Goal: Check status: Check status

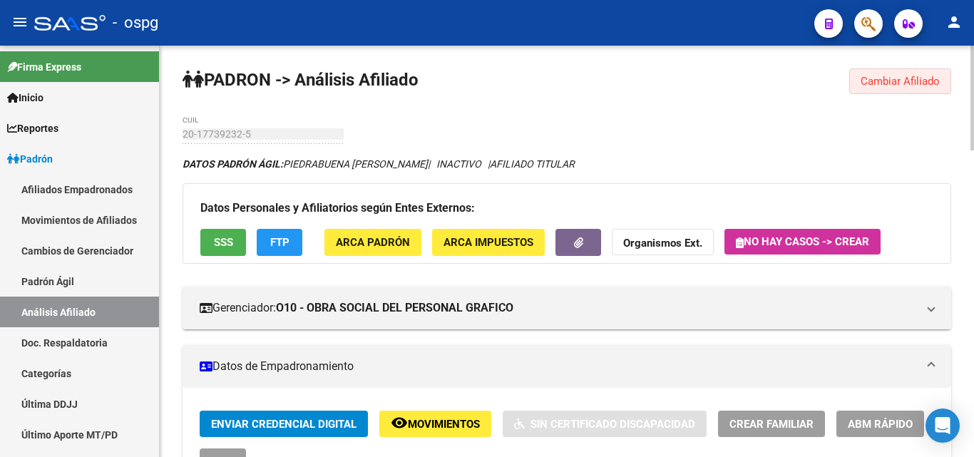
click at [888, 88] on button "Cambiar Afiliado" at bounding box center [900, 81] width 102 height 26
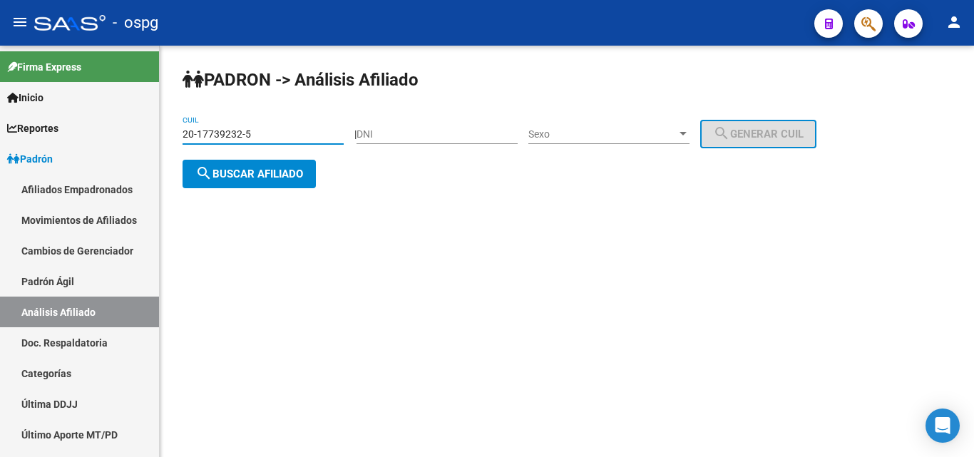
drag, startPoint x: 252, startPoint y: 130, endPoint x: 212, endPoint y: 151, distance: 45.6
click at [113, 130] on mat-sidenav-container "Firma Express Inicio Calendario SSS Instructivos Contacto OS Reportes Ingresos …" at bounding box center [487, 251] width 974 height 411
paste input "83691-6"
click at [280, 177] on span "search Buscar afiliado" at bounding box center [249, 174] width 108 height 13
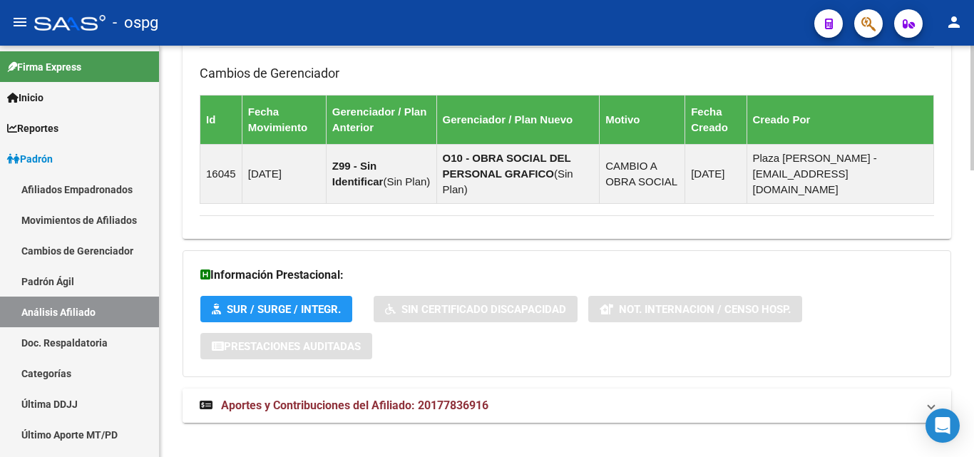
click at [511, 398] on mat-panel-title "Aportes y Contribuciones del Afiliado: 20177836916" at bounding box center [558, 406] width 717 height 16
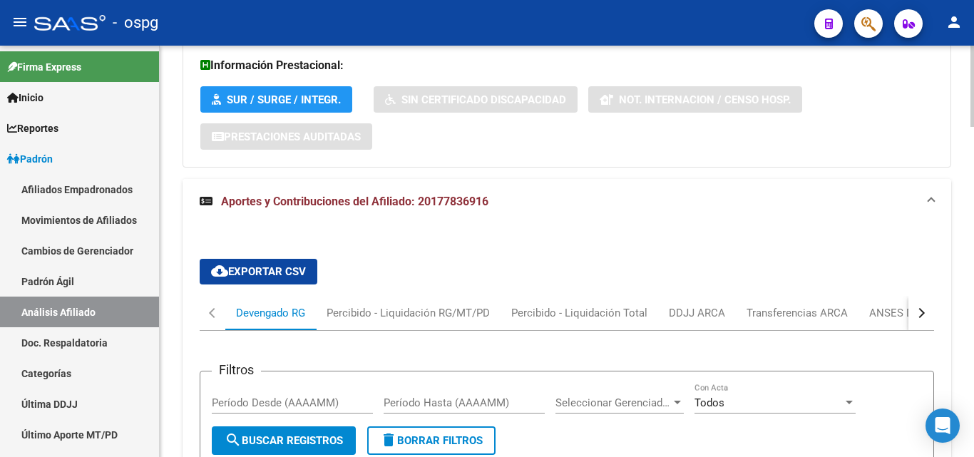
scroll to position [1174, 0]
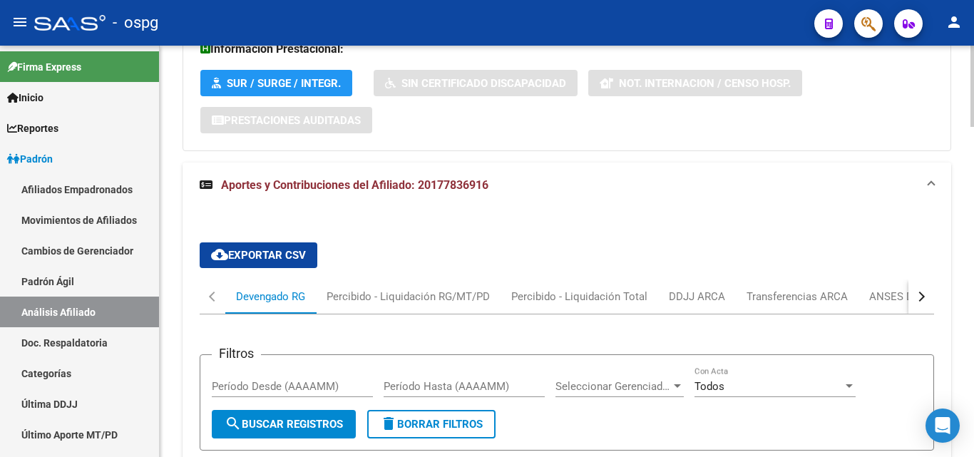
click at [918, 292] on div "button" at bounding box center [920, 297] width 10 height 10
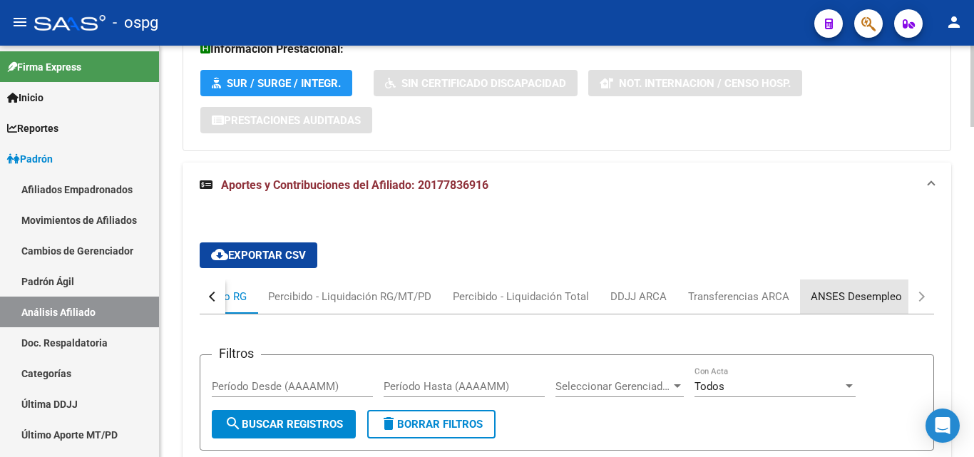
click at [869, 289] on div "ANSES Desempleo" at bounding box center [856, 297] width 91 height 16
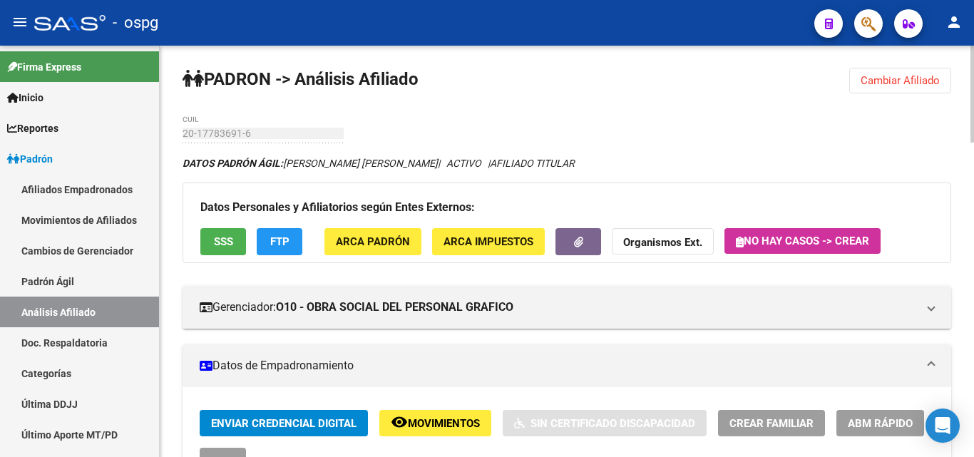
scroll to position [0, 0]
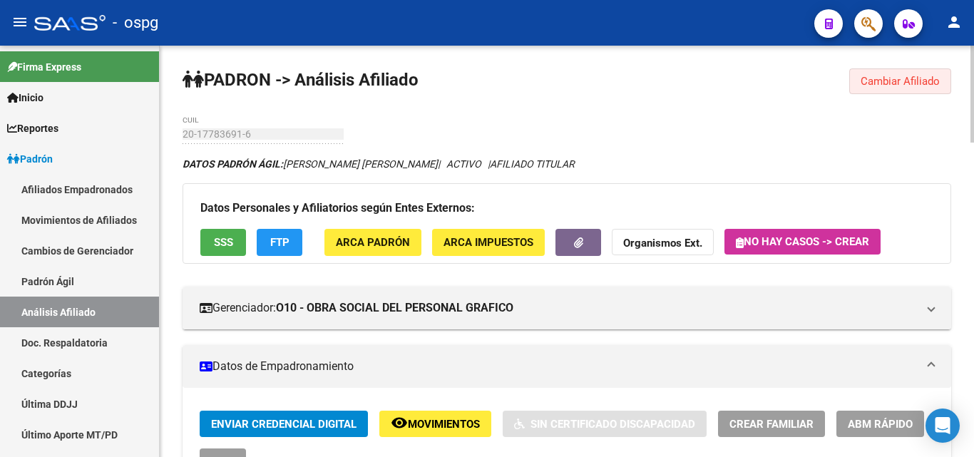
click at [936, 80] on span "Cambiar Afiliado" at bounding box center [900, 81] width 79 height 13
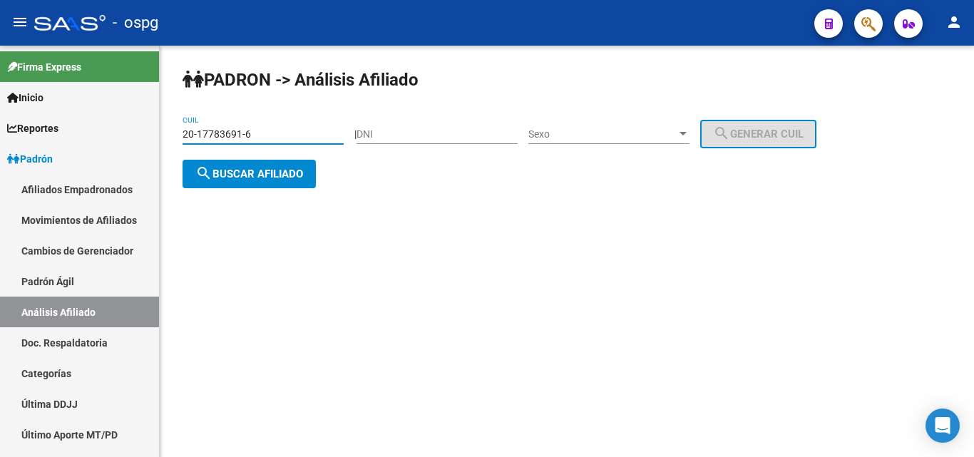
drag, startPoint x: 314, startPoint y: 130, endPoint x: 230, endPoint y: 113, distance: 86.6
click at [119, 114] on mat-sidenav-container "Firma Express Inicio Calendario SSS Instructivos Contacto OS Reportes Ingresos …" at bounding box center [487, 251] width 974 height 411
paste input "23360592-2"
type input "20-23360592-2"
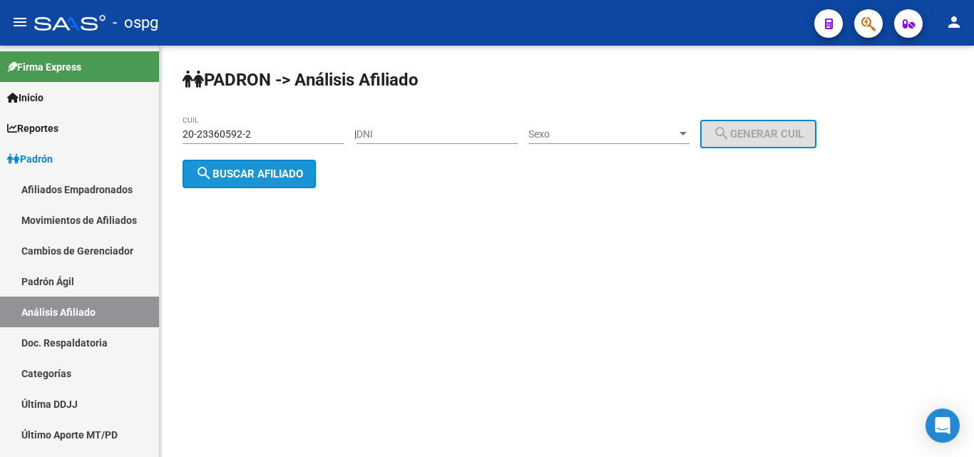
click at [254, 180] on button "search Buscar afiliado" at bounding box center [249, 174] width 133 height 29
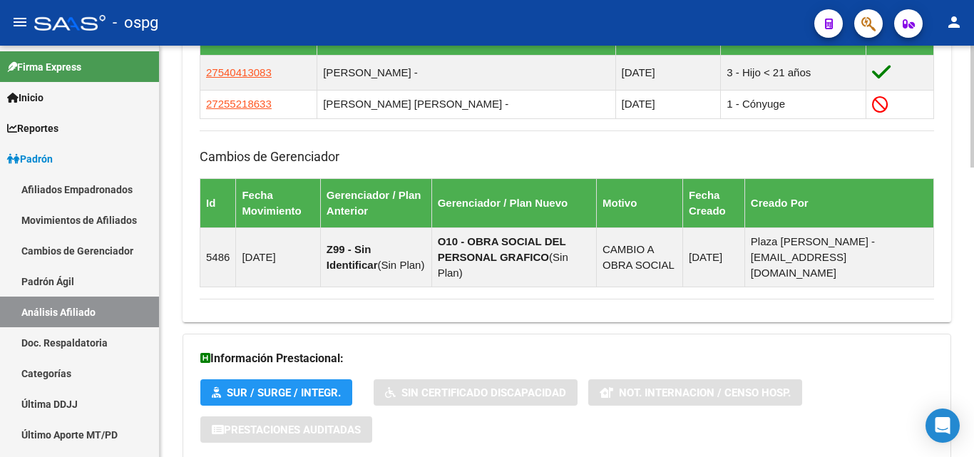
scroll to position [976, 0]
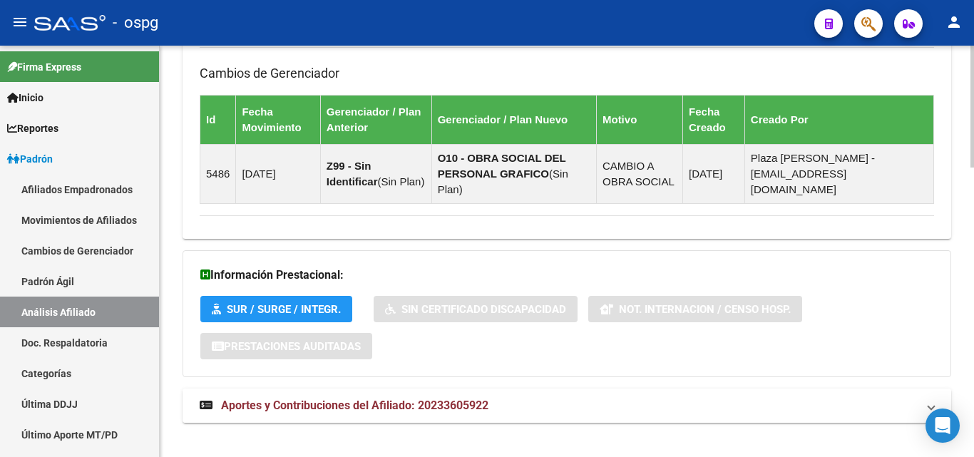
click at [463, 399] on span "Aportes y Contribuciones del Afiliado: 20233605922" at bounding box center [354, 406] width 267 height 14
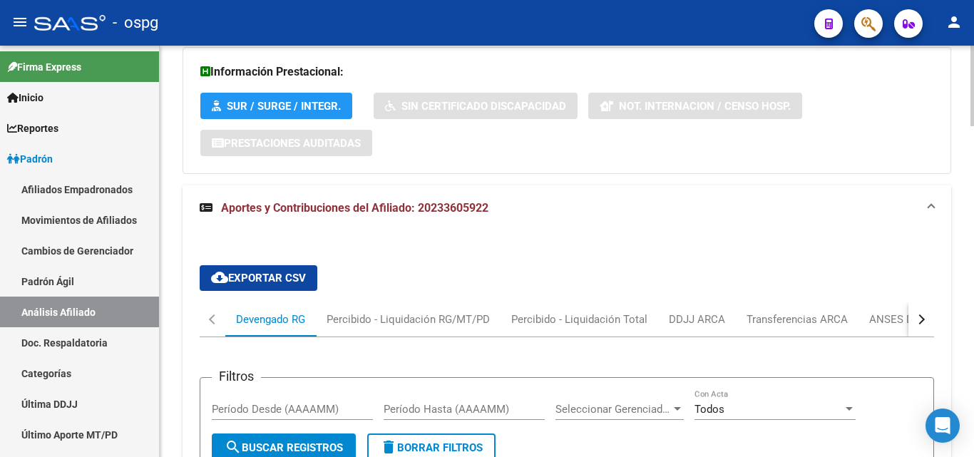
scroll to position [1274, 0]
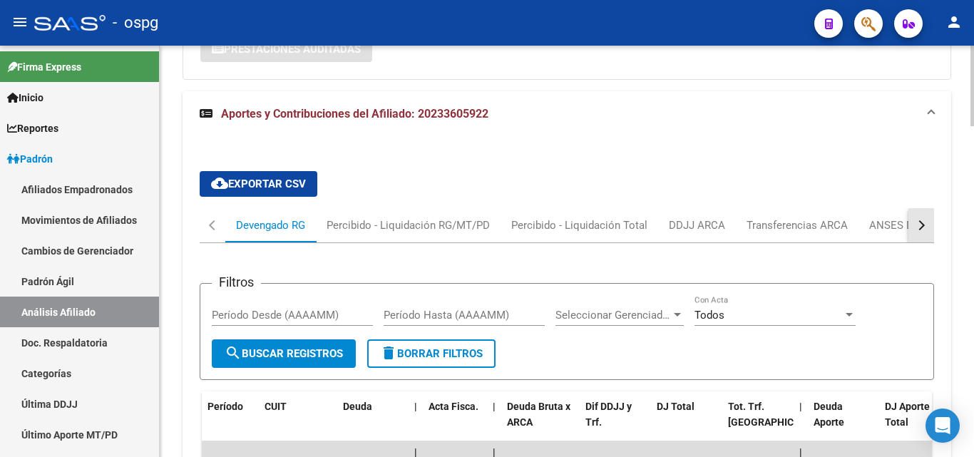
drag, startPoint x: 923, startPoint y: 209, endPoint x: 903, endPoint y: 209, distance: 20.0
click at [918, 220] on div "button" at bounding box center [920, 225] width 10 height 10
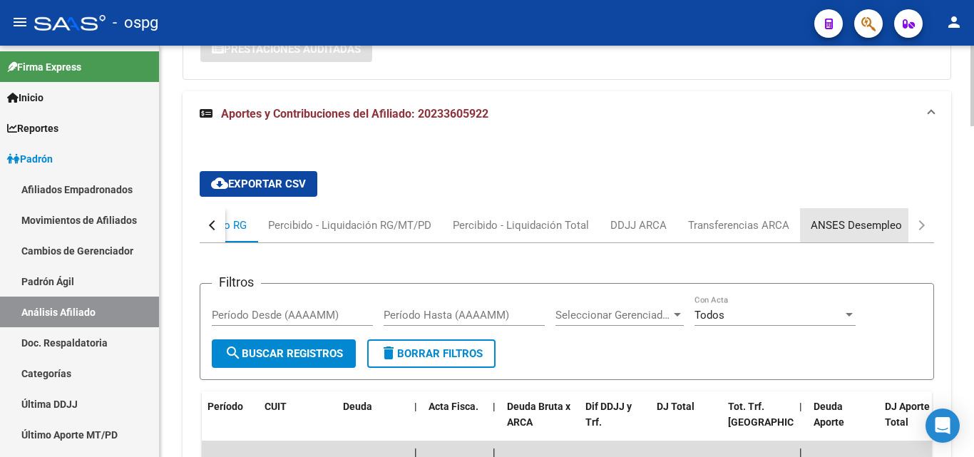
click at [901, 209] on div "ANSES Desempleo" at bounding box center [856, 225] width 113 height 34
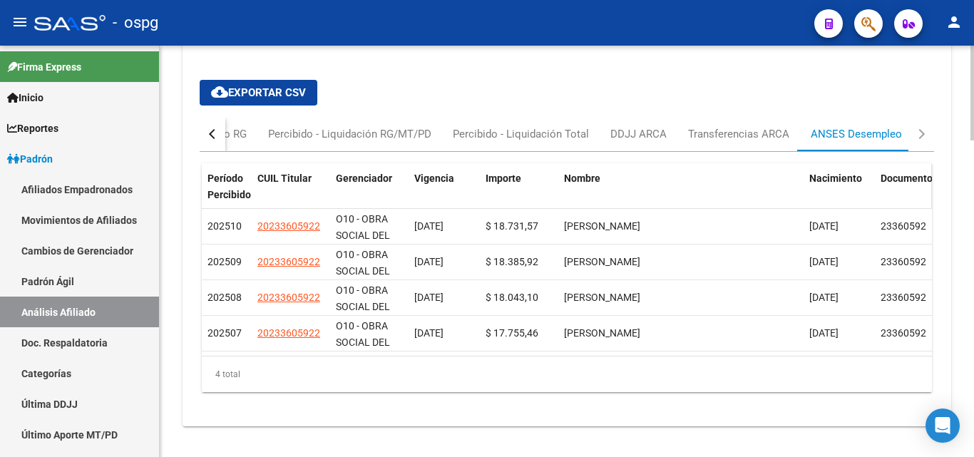
scroll to position [1368, 0]
